Goal: Find specific fact: Find specific fact

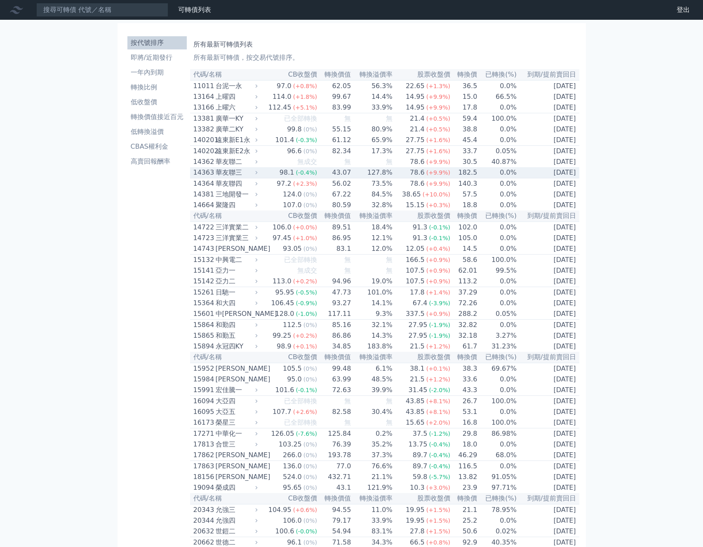
scroll to position [3265, 0]
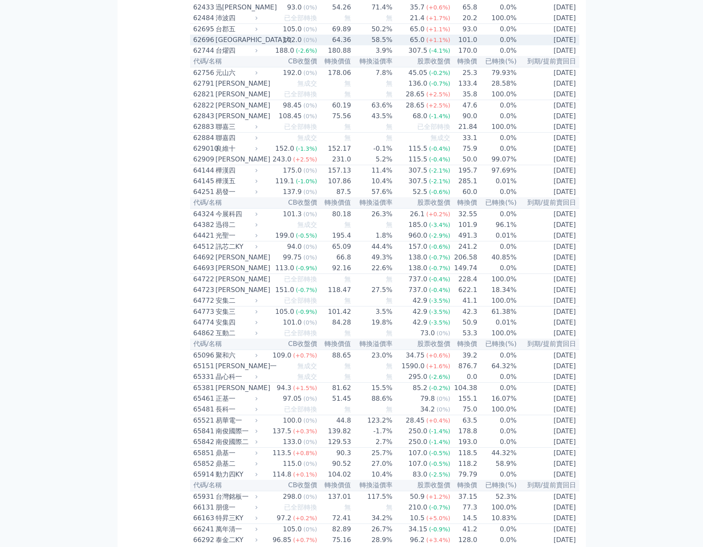
click at [201, 45] on div "62696" at bounding box center [203, 40] width 20 height 10
click at [204, 34] on div "62695" at bounding box center [203, 29] width 20 height 10
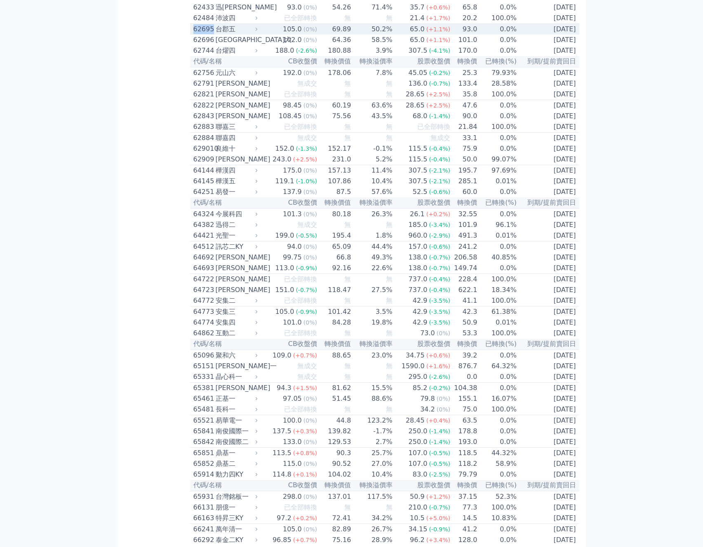
click at [205, 34] on div "62695" at bounding box center [203, 29] width 20 height 10
copy div "62695"
